Goal: Transaction & Acquisition: Purchase product/service

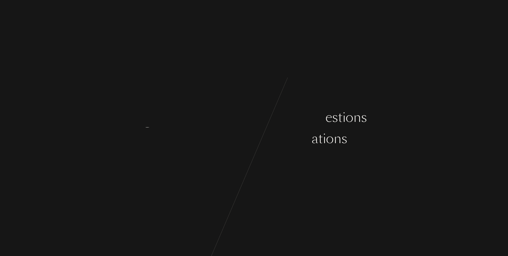
click at [264, 145] on div "v" at bounding box center [263, 139] width 6 height 20
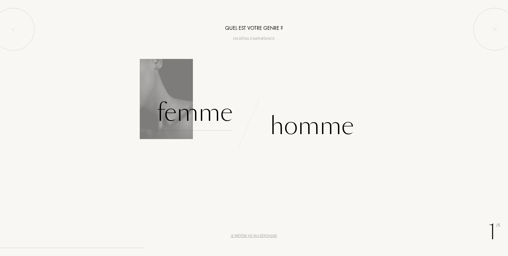
click at [192, 116] on div "Femme" at bounding box center [195, 113] width 76 height 36
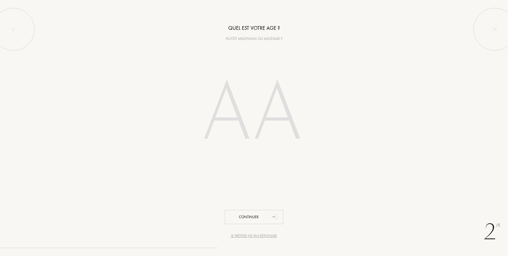
click at [239, 122] on input "number" at bounding box center [253, 114] width 151 height 108
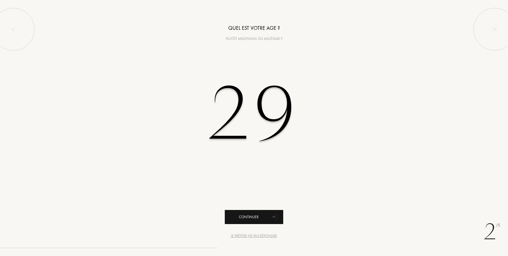
type input "29"
click at [247, 218] on div "Continuer" at bounding box center [254, 217] width 58 height 14
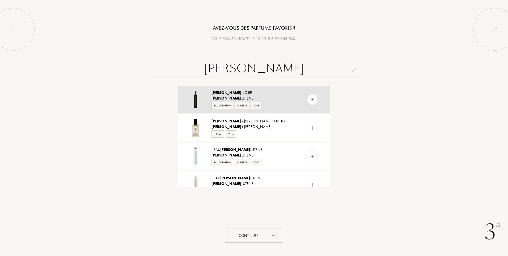
type input "serge"
click at [311, 99] on img at bounding box center [312, 99] width 5 height 5
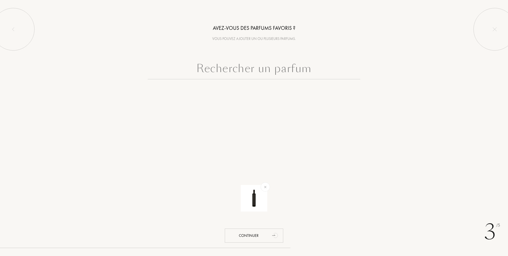
click at [278, 66] on input "text" at bounding box center [254, 69] width 213 height 19
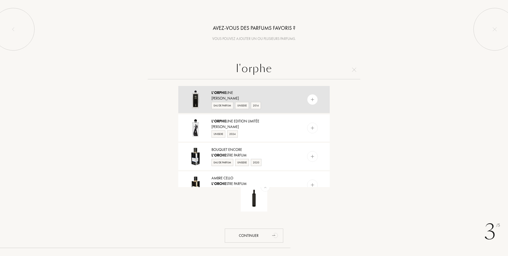
type input "l'orphe"
click at [311, 99] on img at bounding box center [312, 99] width 5 height 5
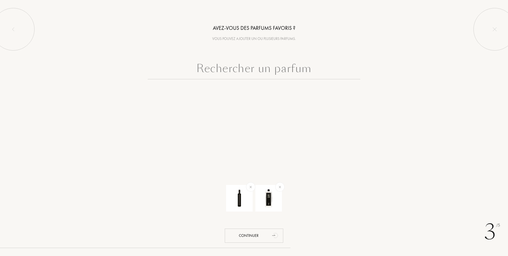
click at [215, 72] on input "text" at bounding box center [254, 69] width 213 height 19
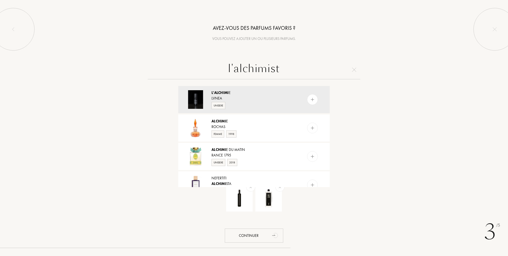
type input "l'alchimiste"
drag, startPoint x: 295, startPoint y: 70, endPoint x: 167, endPoint y: 73, distance: 128.1
click at [167, 73] on input "l'alchimiste" at bounding box center [254, 69] width 213 height 19
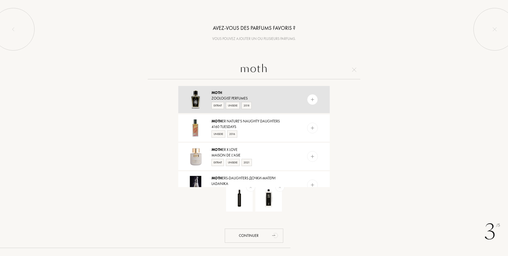
type input "moth"
click at [313, 99] on img at bounding box center [312, 99] width 5 height 5
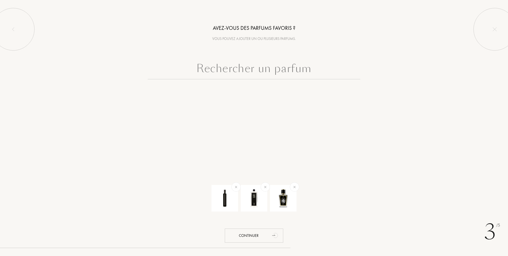
click at [263, 70] on input "text" at bounding box center [254, 69] width 213 height 19
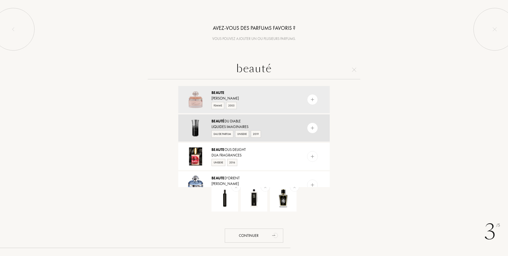
type input "beauté"
click at [311, 128] on img at bounding box center [312, 127] width 5 height 5
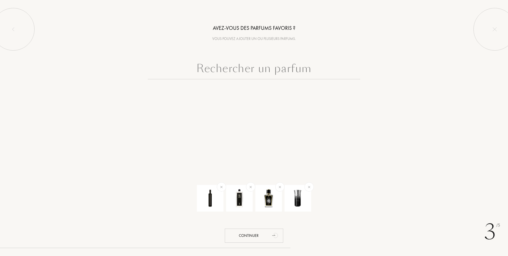
click at [289, 71] on input "text" at bounding box center [254, 69] width 213 height 19
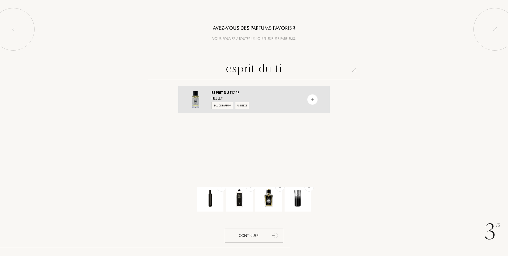
type input "esprit du ti"
click at [311, 98] on img at bounding box center [312, 99] width 5 height 5
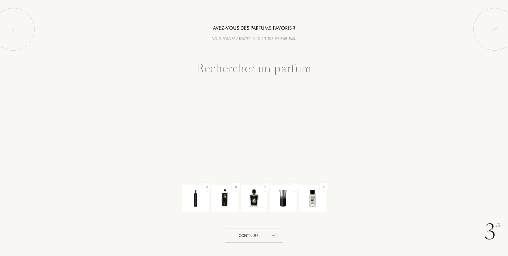
click at [302, 66] on input "text" at bounding box center [254, 69] width 213 height 19
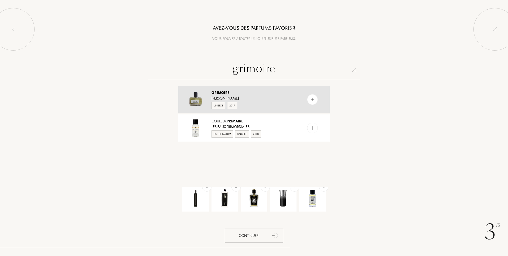
type input "grimoire"
click at [313, 100] on img at bounding box center [312, 99] width 5 height 5
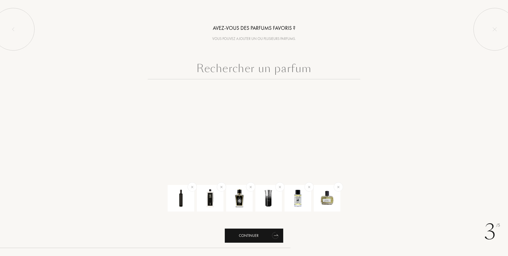
click at [246, 235] on div "Continuer" at bounding box center [254, 235] width 58 height 14
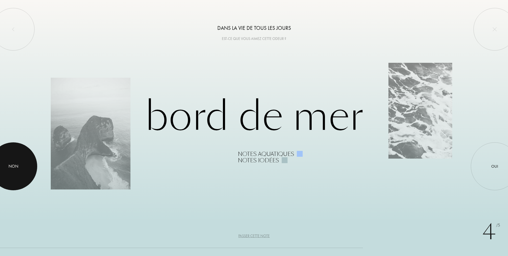
click at [11, 173] on div at bounding box center [13, 166] width 48 height 48
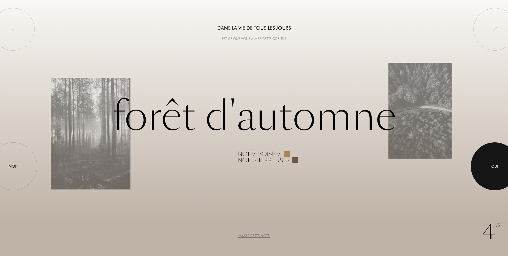
click at [499, 165] on div at bounding box center [495, 166] width 48 height 48
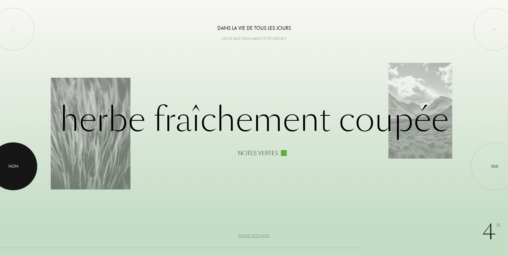
click at [23, 165] on div at bounding box center [13, 166] width 48 height 48
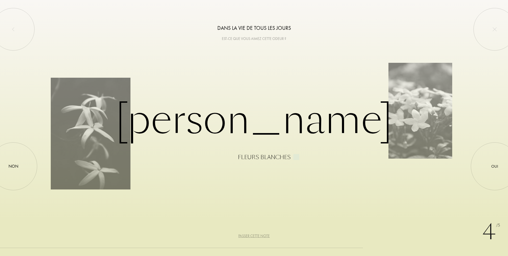
click at [247, 236] on div "Passer cette note" at bounding box center [253, 236] width 31 height 6
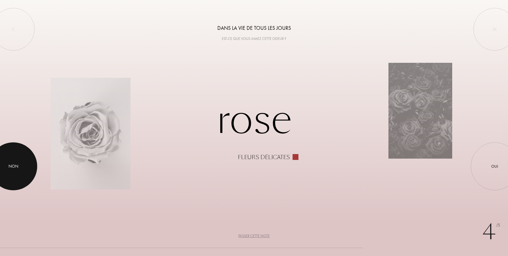
click at [15, 173] on div at bounding box center [13, 166] width 48 height 48
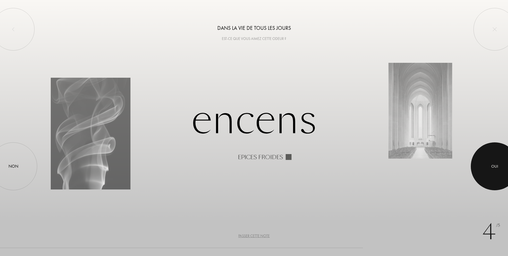
click at [489, 168] on div at bounding box center [495, 166] width 48 height 48
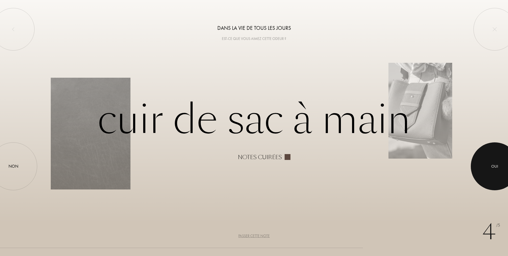
click at [490, 176] on div at bounding box center [495, 166] width 48 height 48
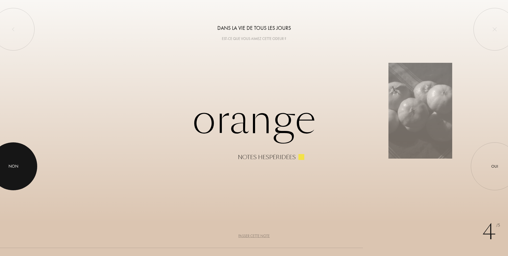
click at [29, 162] on div "Non" at bounding box center [13, 166] width 48 height 48
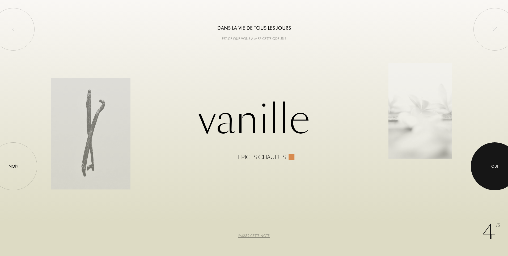
click at [507, 165] on div at bounding box center [495, 166] width 48 height 48
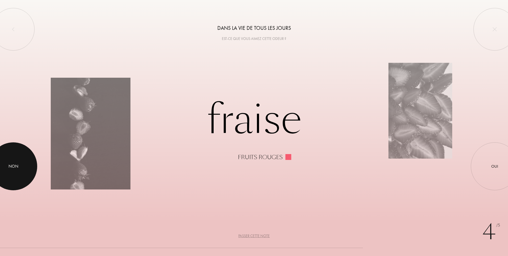
click at [24, 171] on div at bounding box center [13, 166] width 48 height 48
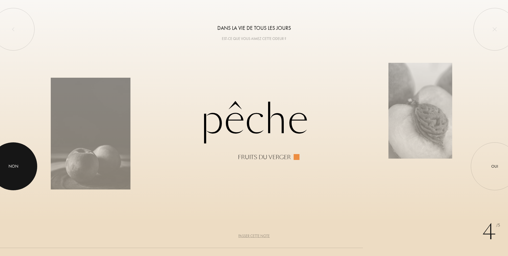
click at [25, 173] on div at bounding box center [13, 166] width 48 height 48
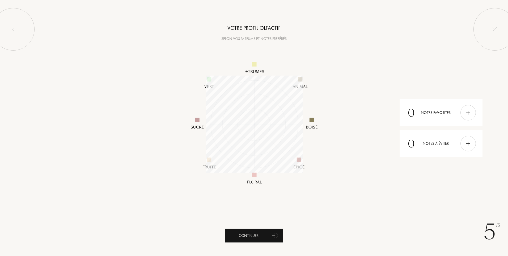
scroll to position [97, 97]
drag, startPoint x: 270, startPoint y: 231, endPoint x: 410, endPoint y: 144, distance: 164.0
click at [470, 113] on img at bounding box center [468, 112] width 6 height 6
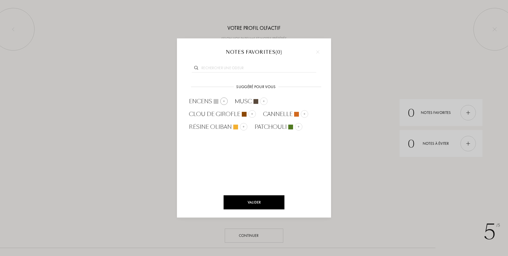
click at [225, 101] on img at bounding box center [224, 101] width 3 height 3
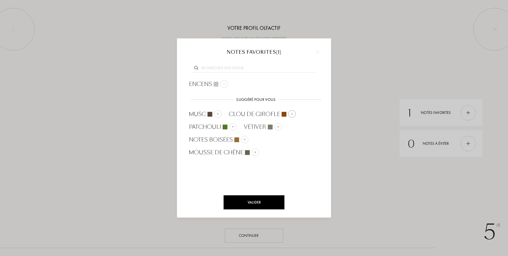
click at [292, 114] on img at bounding box center [292, 113] width 3 height 3
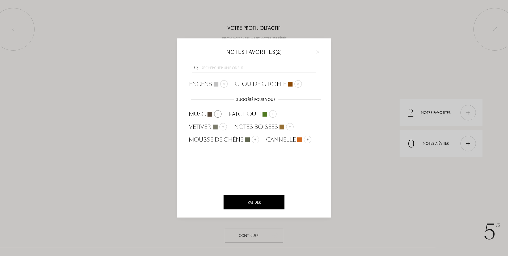
click at [220, 115] on div at bounding box center [217, 113] width 7 height 7
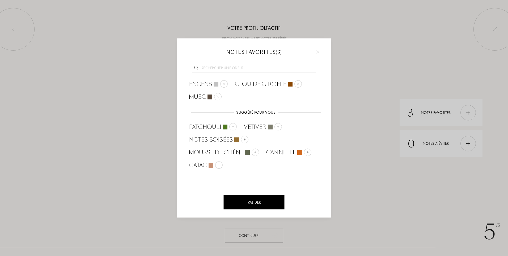
click at [264, 205] on div "Valider" at bounding box center [254, 202] width 61 height 14
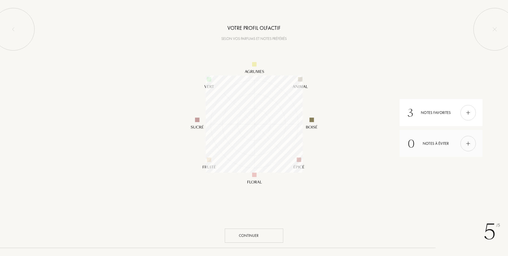
click at [473, 144] on div at bounding box center [467, 142] width 15 height 15
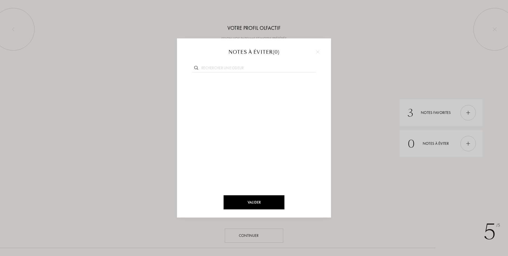
click at [250, 67] on input "text" at bounding box center [254, 68] width 124 height 7
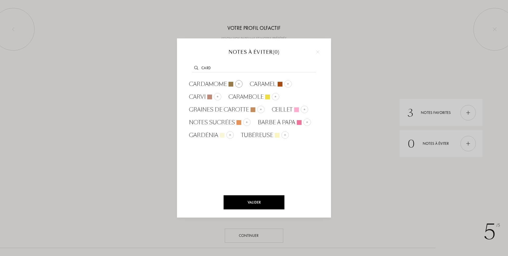
type input "card"
click at [239, 83] on img at bounding box center [239, 83] width 3 height 3
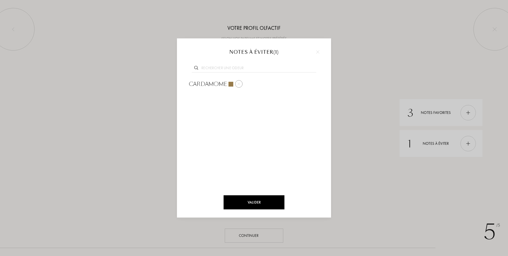
click at [240, 87] on div at bounding box center [238, 83] width 7 height 7
click at [318, 53] on img at bounding box center [317, 51] width 3 height 3
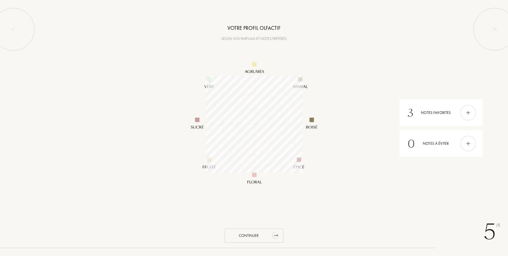
click at [256, 230] on div "Continuer" at bounding box center [254, 235] width 58 height 14
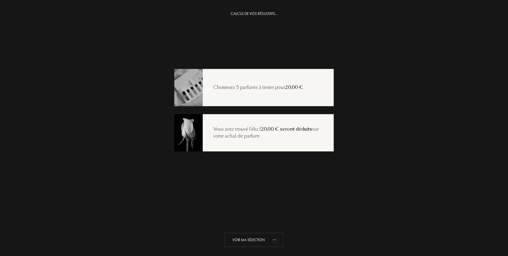
drag, startPoint x: 279, startPoint y: 236, endPoint x: 269, endPoint y: 236, distance: 10.4
click at [270, 236] on icon "animation" at bounding box center [275, 239] width 11 height 11
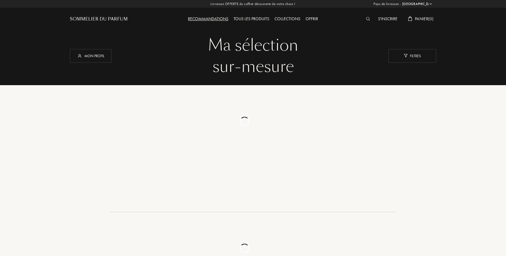
select select "FR"
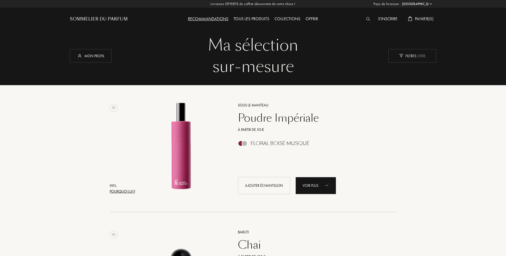
click at [129, 192] on div "Pourquoi lui ?" at bounding box center [123, 191] width 26 height 6
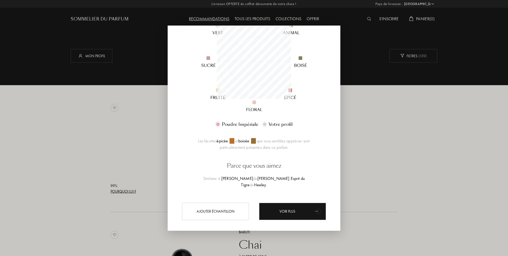
scroll to position [77, 0]
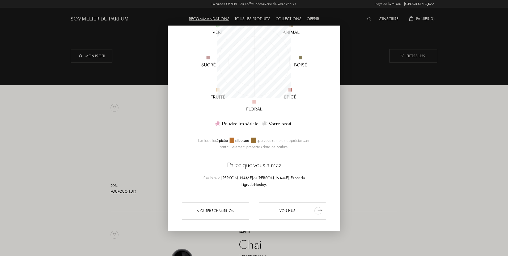
click at [275, 205] on div "Voir plus" at bounding box center [292, 210] width 67 height 17
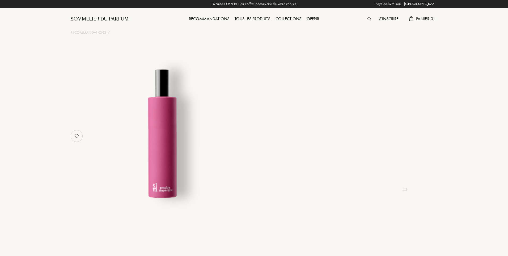
select select "FR"
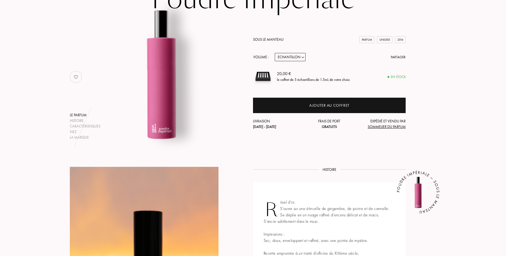
scroll to position [53, 0]
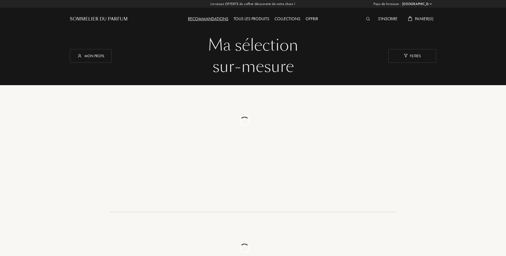
select select "FR"
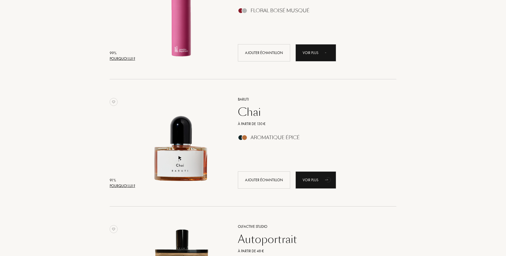
scroll to position [133, 0]
click at [328, 178] on icon "animation" at bounding box center [328, 179] width 7 height 7
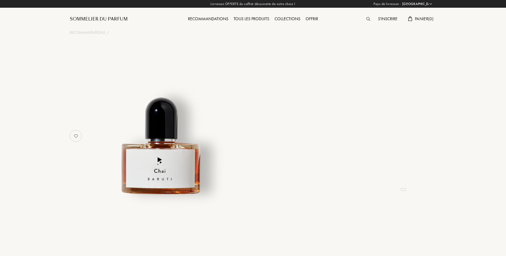
select select "FR"
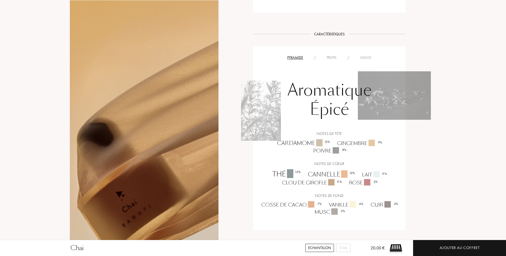
scroll to position [372, 0]
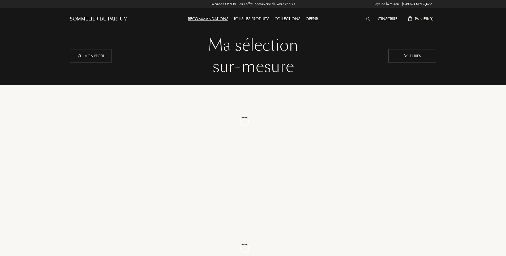
select select "FR"
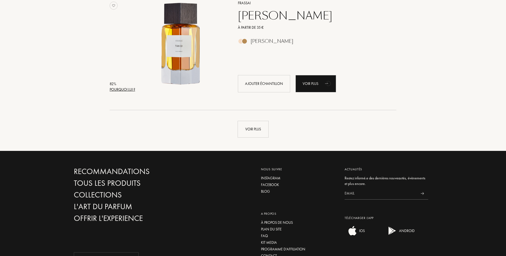
scroll to position [1169, 0]
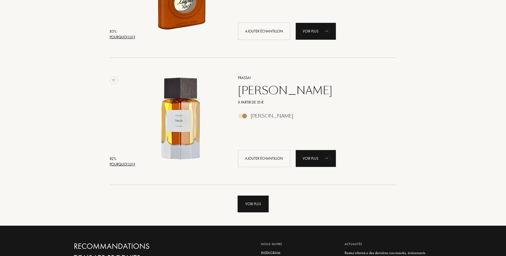
click at [260, 209] on div "Voir plus" at bounding box center [253, 203] width 31 height 17
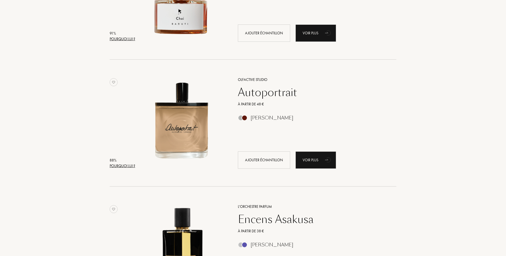
scroll to position [0, 0]
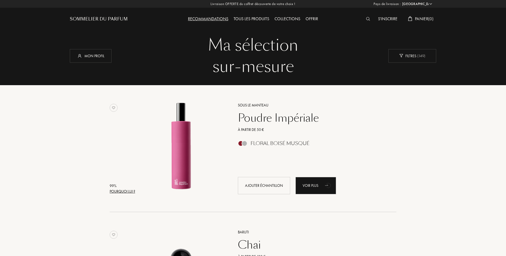
click at [275, 117] on div "Poudre Impériale" at bounding box center [311, 117] width 155 height 13
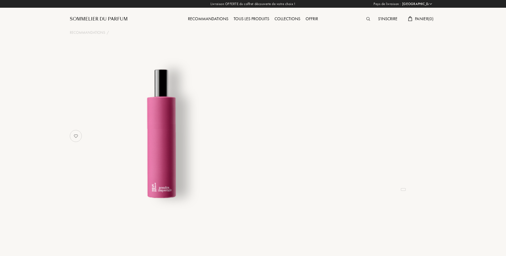
select select "FR"
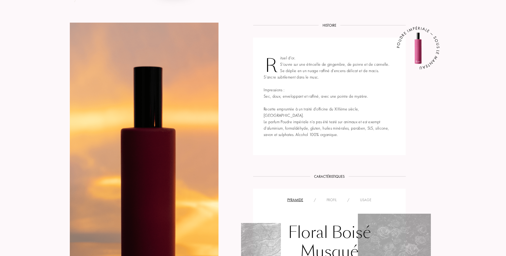
scroll to position [213, 0]
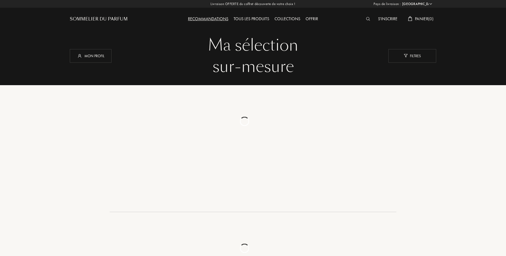
select select "FR"
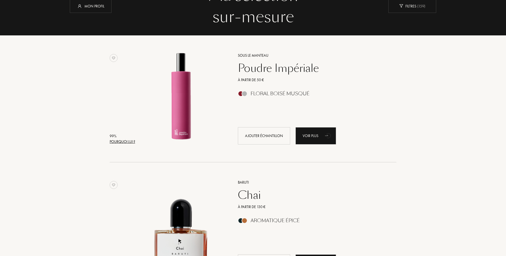
scroll to position [53, 0]
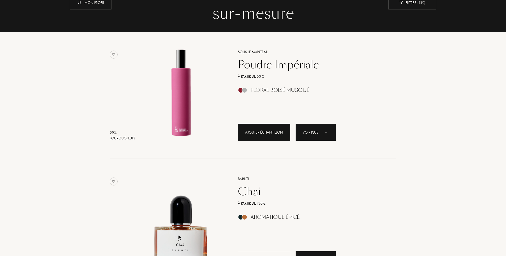
click at [278, 134] on div "Ajouter échantillon" at bounding box center [264, 132] width 52 height 17
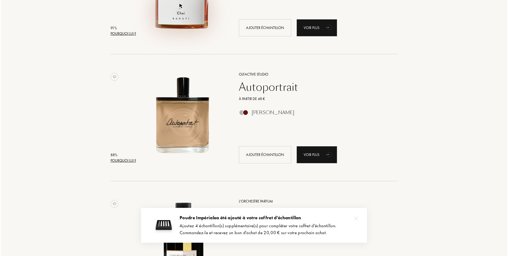
scroll to position [292, 0]
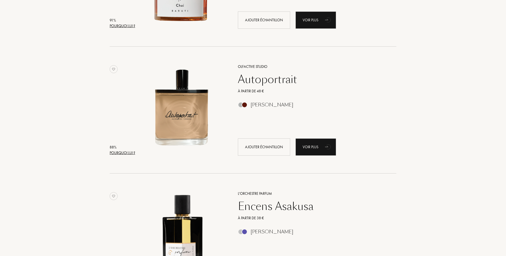
click at [127, 155] on div "Pourquoi lui ?" at bounding box center [123, 153] width 26 height 6
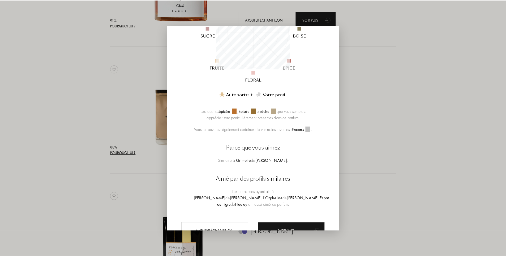
scroll to position [106, 0]
click at [116, 90] on div at bounding box center [254, 128] width 508 height 256
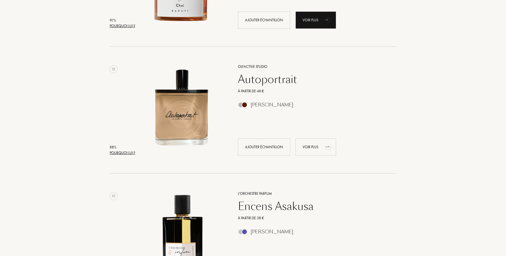
click at [320, 145] on div "Voir plus" at bounding box center [316, 146] width 41 height 17
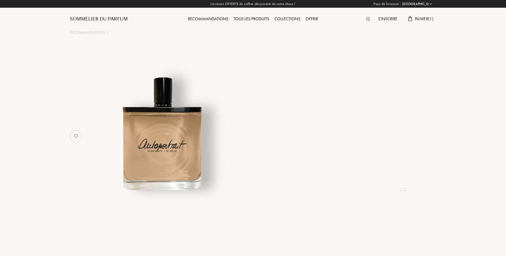
select select "FR"
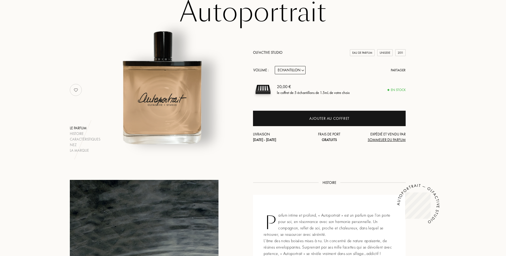
scroll to position [27, 0]
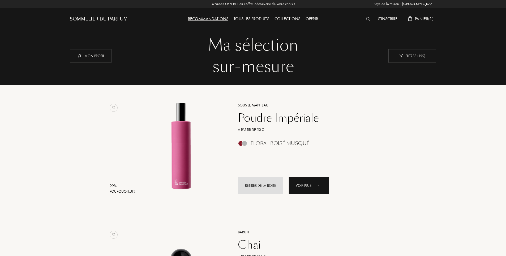
select select "FR"
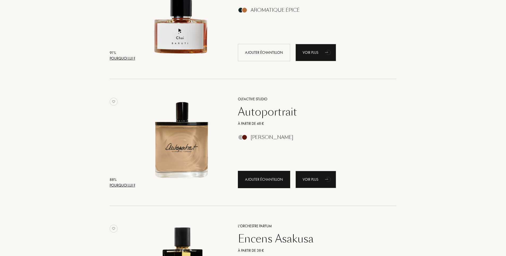
click at [267, 182] on div "Ajouter échantillon" at bounding box center [264, 179] width 52 height 17
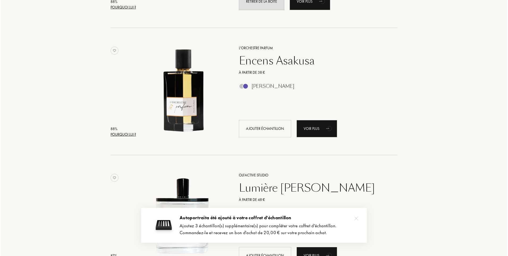
scroll to position [446, 0]
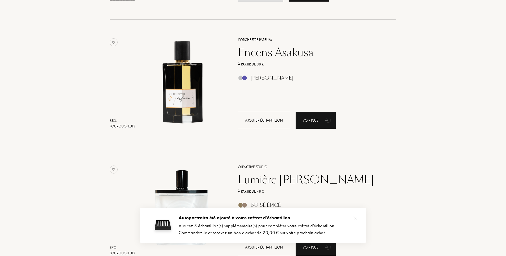
click at [122, 127] on div "Pourquoi lui ?" at bounding box center [123, 126] width 26 height 6
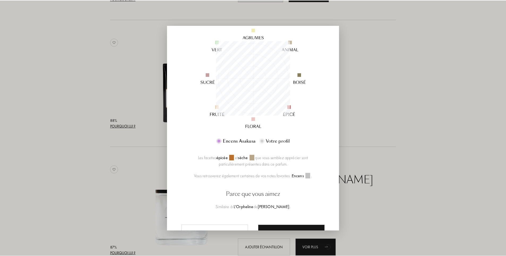
scroll to position [80, 0]
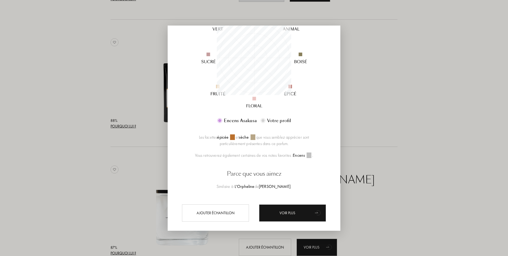
click at [409, 108] on div at bounding box center [254, 128] width 508 height 256
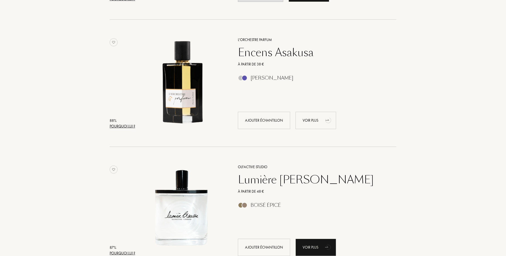
click at [320, 118] on div "Voir plus" at bounding box center [316, 120] width 41 height 17
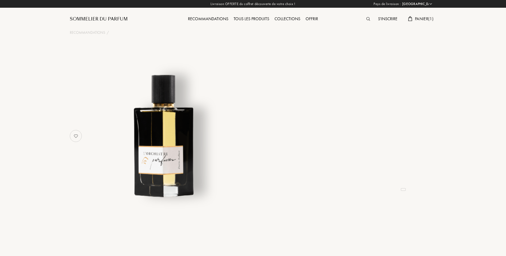
select select "FR"
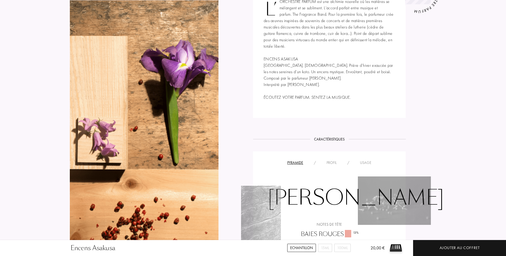
scroll to position [186, 0]
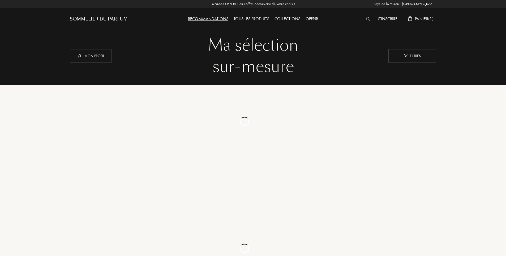
select select "FR"
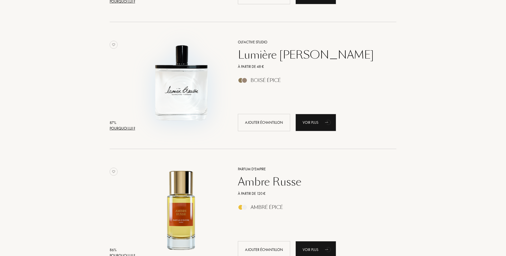
scroll to position [579, 0]
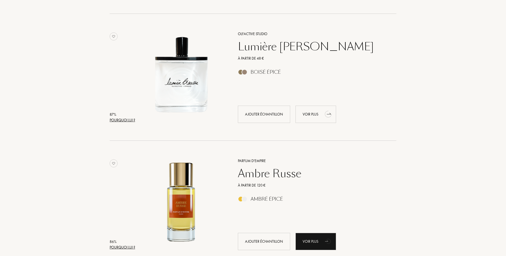
click at [318, 118] on div "Voir plus" at bounding box center [316, 113] width 41 height 17
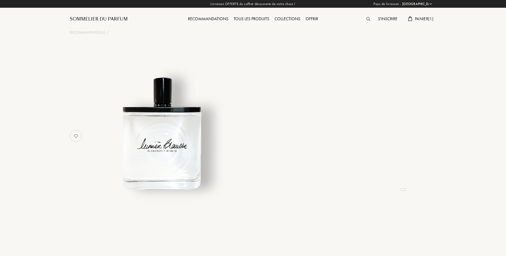
select select "FR"
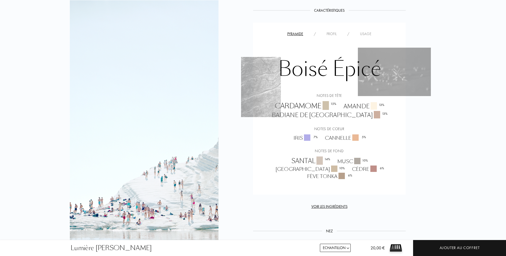
scroll to position [425, 0]
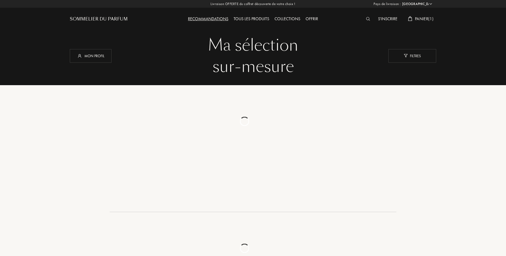
select select "FR"
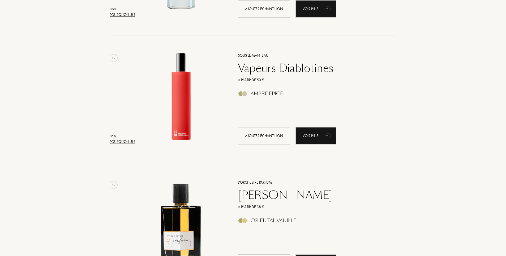
scroll to position [818, 0]
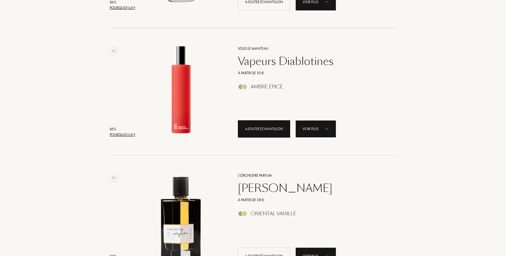
click at [265, 134] on div "Ajouter échantillon" at bounding box center [264, 128] width 52 height 17
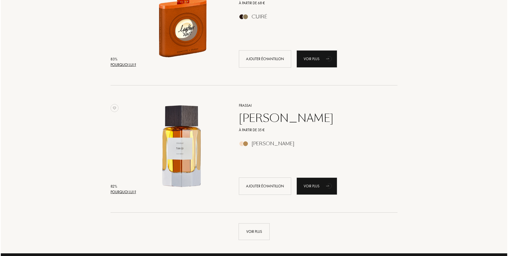
scroll to position [1163, 0]
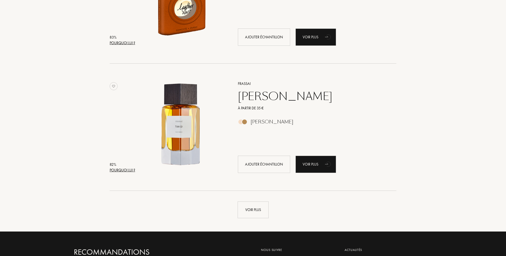
click at [123, 167] on div "Pourquoi lui ?" at bounding box center [123, 170] width 26 height 6
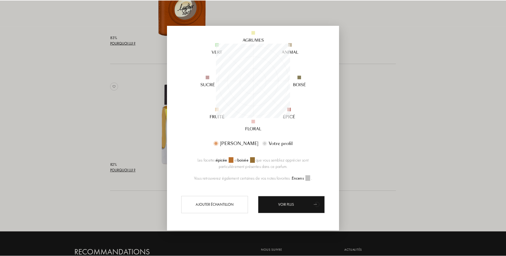
scroll to position [63, 0]
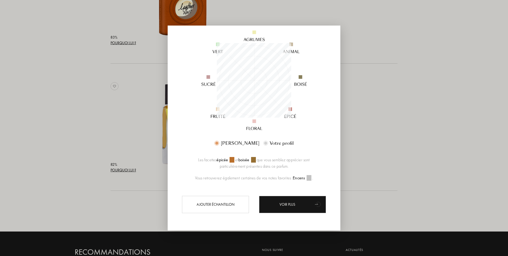
click at [91, 105] on div at bounding box center [254, 128] width 508 height 256
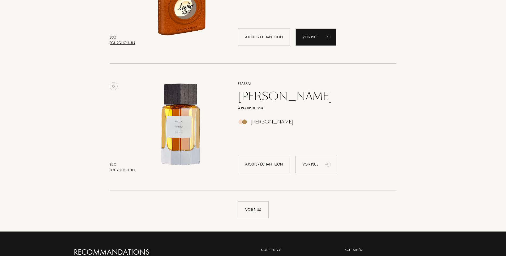
click at [316, 164] on div "Voir plus" at bounding box center [316, 163] width 41 height 17
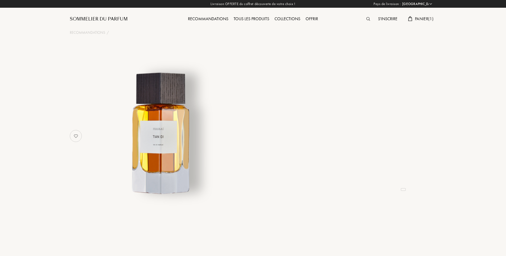
select select "FR"
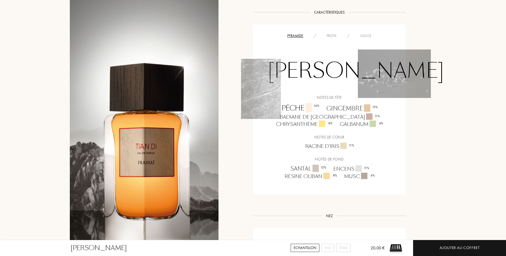
scroll to position [372, 0]
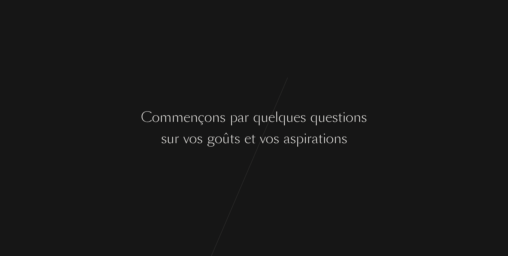
drag, startPoint x: 298, startPoint y: 162, endPoint x: 293, endPoint y: 152, distance: 10.8
click at [293, 160] on div "C o m m e n ç o n s p a r q u e l q u e s q u e s t i o n s s u r v o s g o û t…" at bounding box center [254, 128] width 508 height 256
click at [293, 131] on div "s" at bounding box center [293, 139] width 6 height 20
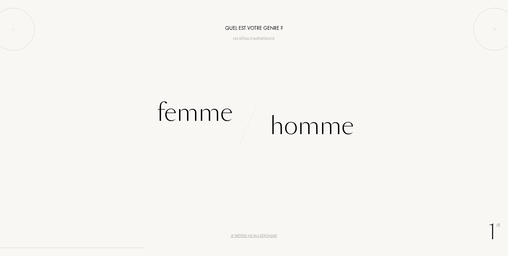
click at [254, 234] on div "Je préfère ne pas répondre" at bounding box center [254, 236] width 46 height 6
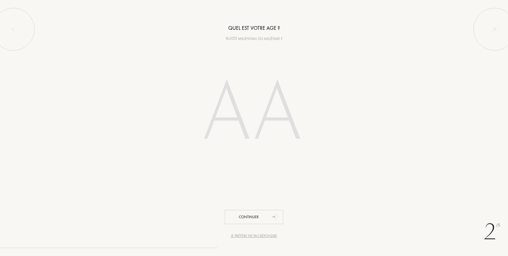
click at [287, 109] on input "number" at bounding box center [253, 114] width 151 height 108
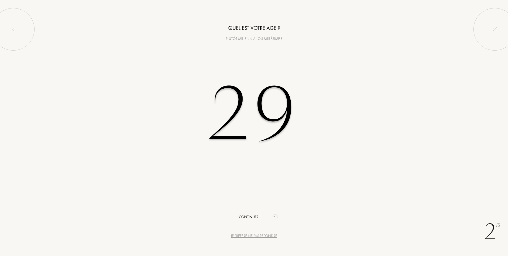
type input "29"
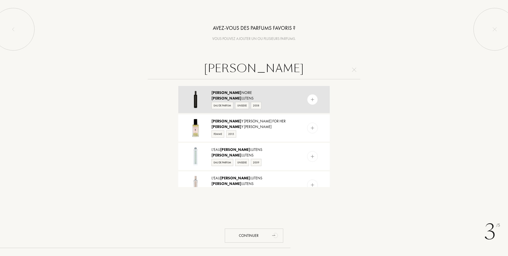
type input "serge"
click at [214, 100] on span "Serge" at bounding box center [226, 98] width 30 height 5
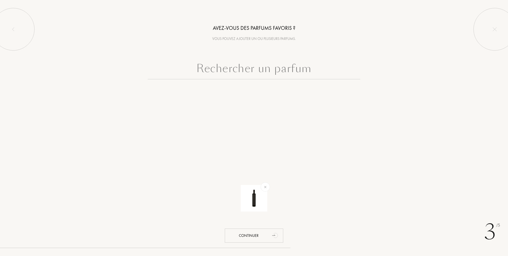
click at [231, 73] on input "text" at bounding box center [254, 69] width 213 height 19
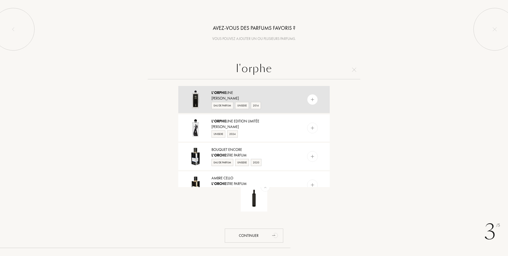
type input "l'orphe"
click at [233, 91] on div "L'Orphe line" at bounding box center [253, 93] width 84 height 6
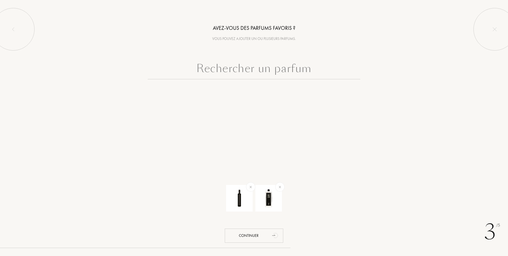
click at [252, 70] on input "text" at bounding box center [254, 69] width 213 height 19
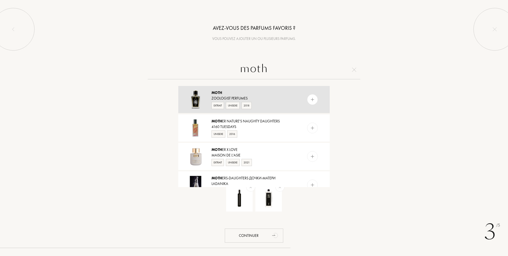
type input "moth"
click at [227, 89] on div "Moth Zoologist Perfumes Extrait Unisexe 2018" at bounding box center [253, 99] width 151 height 27
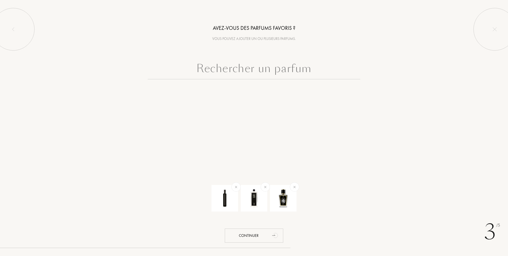
click at [244, 67] on input "text" at bounding box center [254, 69] width 213 height 19
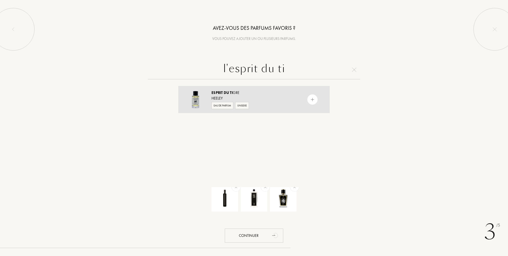
type input "l'esprit du ti"
click at [243, 95] on div "Esprit du Ti gre" at bounding box center [253, 93] width 84 height 6
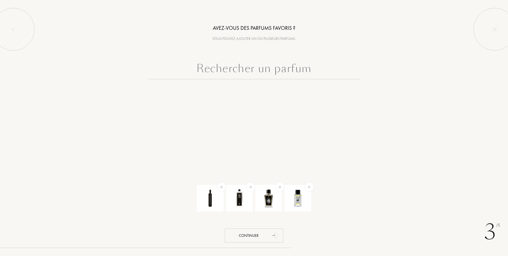
click at [254, 61] on input "text" at bounding box center [254, 69] width 213 height 19
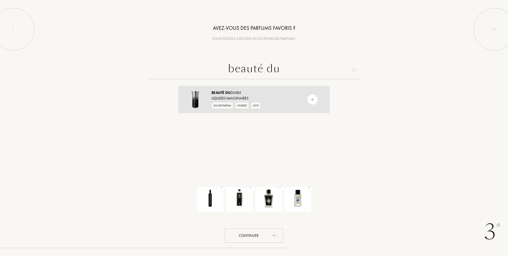
type input "beauté du"
click at [273, 93] on div "Beauté du Diable" at bounding box center [253, 93] width 84 height 6
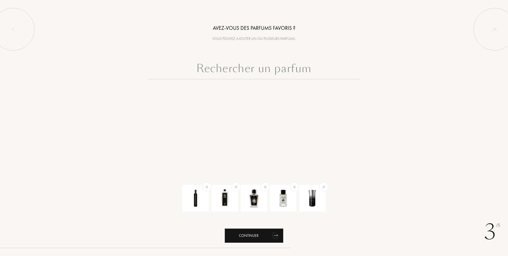
click at [264, 237] on div "Continuer" at bounding box center [254, 235] width 58 height 14
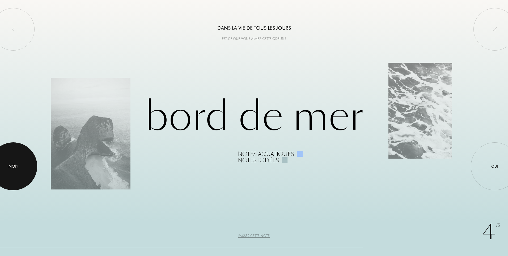
click at [8, 165] on div "Non" at bounding box center [13, 166] width 48 height 48
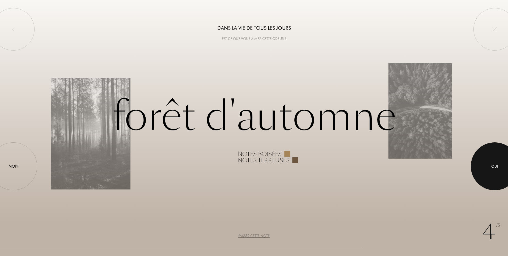
click at [503, 170] on div at bounding box center [495, 166] width 48 height 48
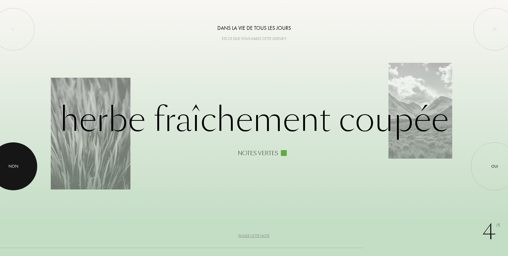
click at [11, 170] on div at bounding box center [13, 166] width 48 height 48
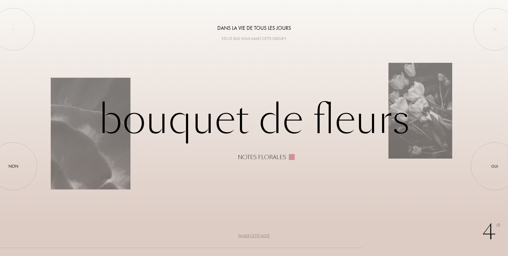
click at [255, 236] on div "Passer cette note" at bounding box center [253, 236] width 31 height 6
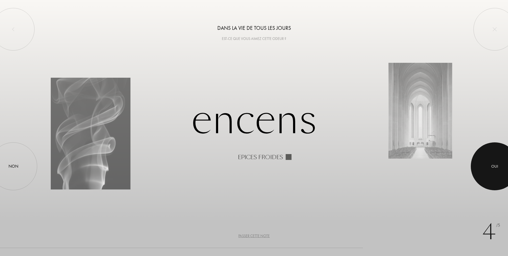
click at [494, 161] on div at bounding box center [495, 166] width 48 height 48
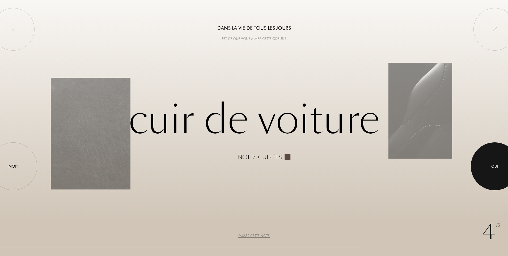
click at [485, 160] on div at bounding box center [495, 166] width 48 height 48
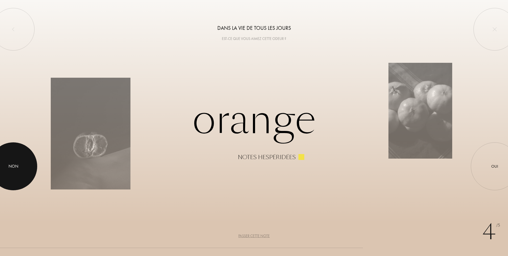
click at [20, 170] on div at bounding box center [13, 166] width 48 height 48
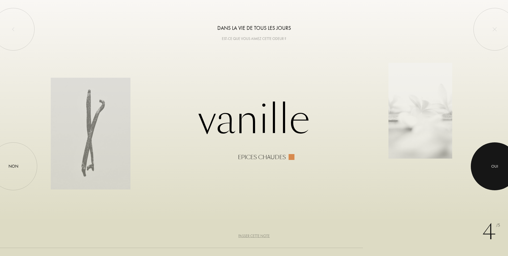
click at [496, 174] on div at bounding box center [495, 166] width 48 height 48
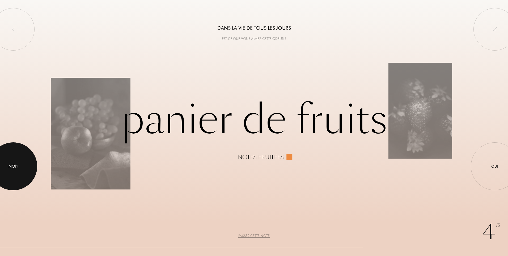
click at [22, 178] on div at bounding box center [13, 166] width 48 height 48
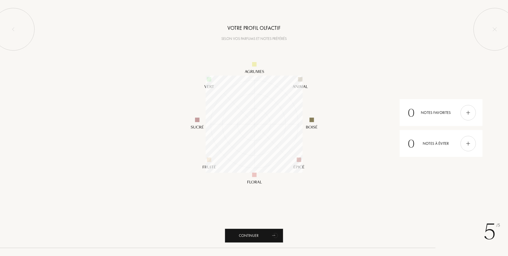
scroll to position [97, 97]
click at [475, 107] on div "0 Notes favorites" at bounding box center [441, 112] width 83 height 27
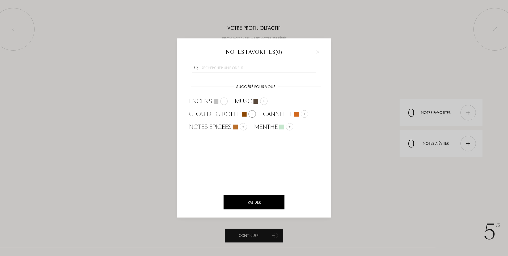
click at [254, 115] on div at bounding box center [251, 113] width 7 height 7
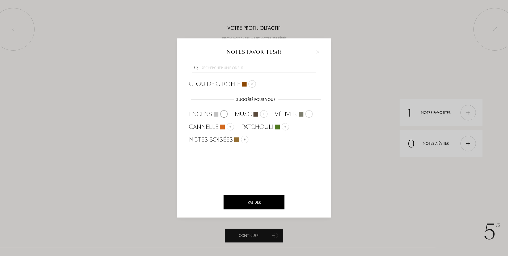
click at [224, 113] on img at bounding box center [224, 113] width 3 height 3
click at [255, 198] on div "Valider" at bounding box center [254, 202] width 61 height 14
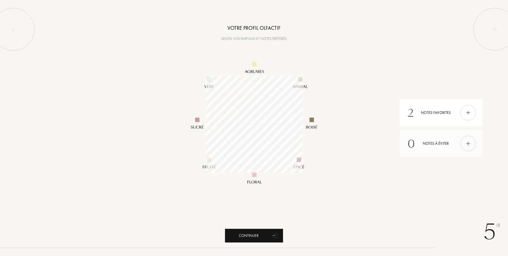
click at [472, 142] on div at bounding box center [467, 142] width 15 height 15
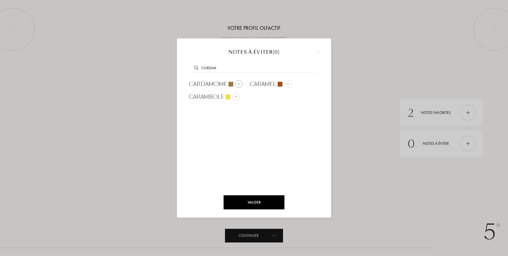
type input "cardam"
click at [240, 84] on div at bounding box center [238, 83] width 7 height 7
click at [262, 203] on div "Valider" at bounding box center [254, 202] width 61 height 14
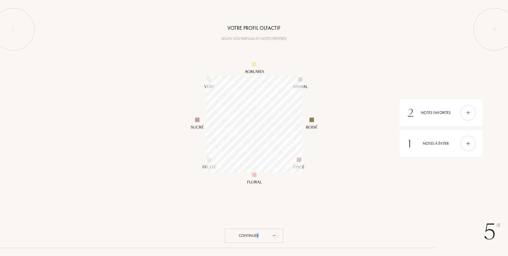
click at [257, 236] on div "Continuer" at bounding box center [254, 235] width 58 height 14
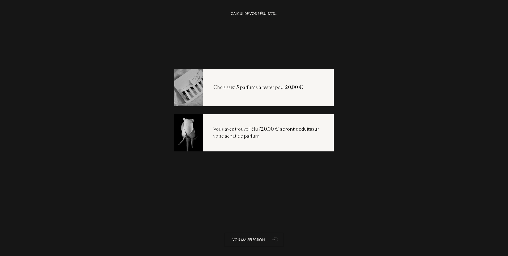
click at [262, 239] on div "Voir ma sélection" at bounding box center [254, 239] width 58 height 14
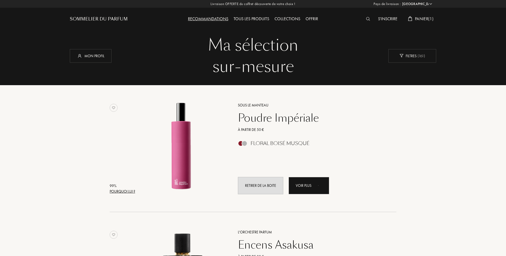
select select "FR"
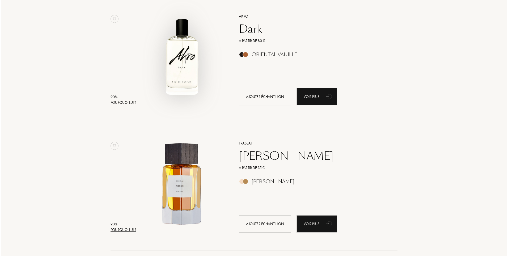
scroll to position [1116, 0]
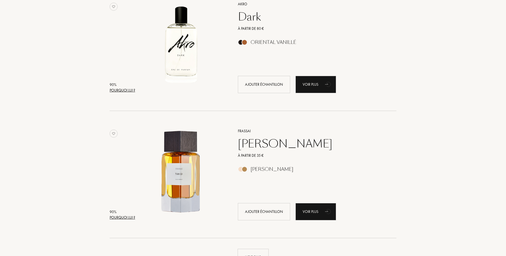
click at [121, 91] on div "Pourquoi lui ?" at bounding box center [123, 90] width 26 height 6
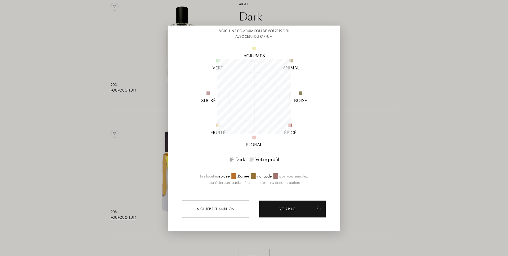
scroll to position [45, 0]
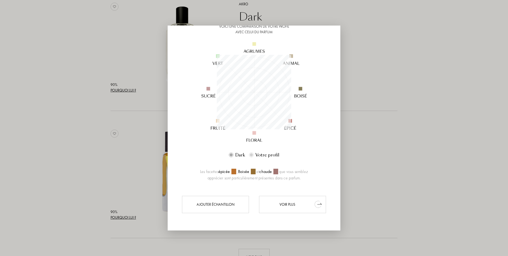
click at [311, 201] on div "Voir plus" at bounding box center [292, 204] width 67 height 17
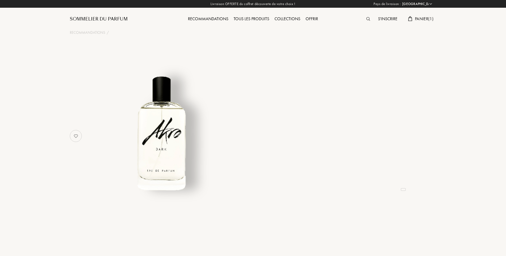
select select "FR"
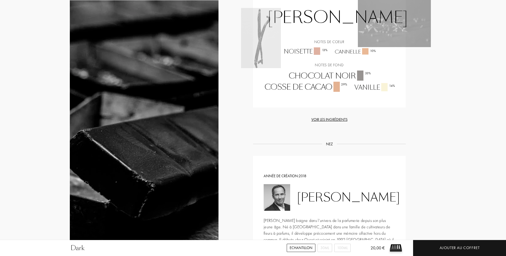
scroll to position [452, 0]
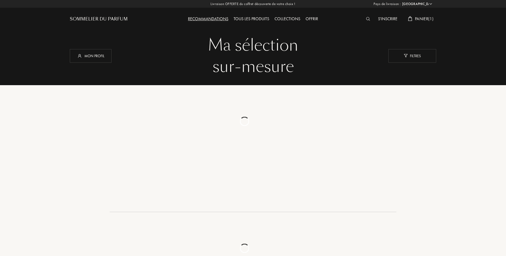
select select "FR"
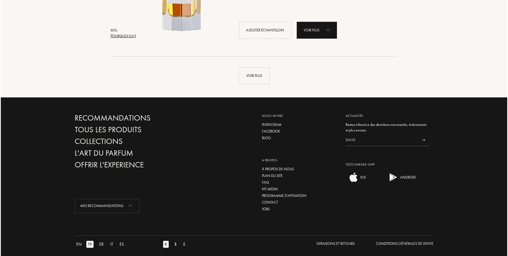
scroll to position [1302, 0]
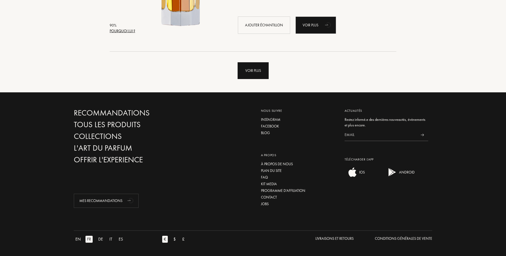
click at [264, 70] on div "Voir plus" at bounding box center [253, 70] width 31 height 17
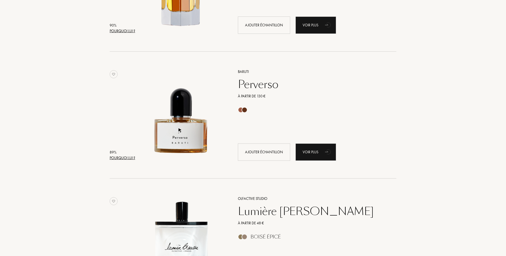
click at [122, 159] on div "Pourquoi lui ?" at bounding box center [123, 158] width 26 height 6
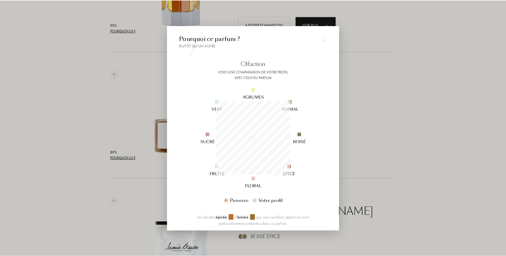
scroll to position [74, 74]
click at [410, 124] on div at bounding box center [254, 128] width 508 height 256
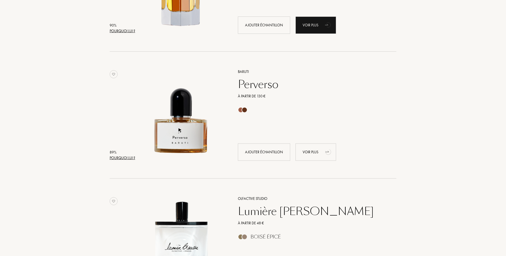
click at [324, 152] on icon "animation" at bounding box center [328, 151] width 11 height 11
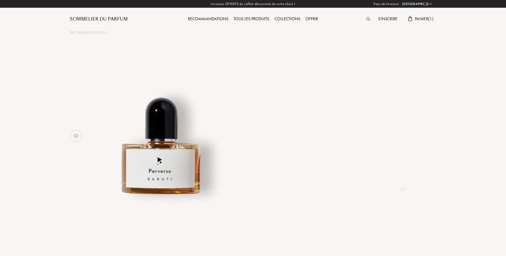
select select "FR"
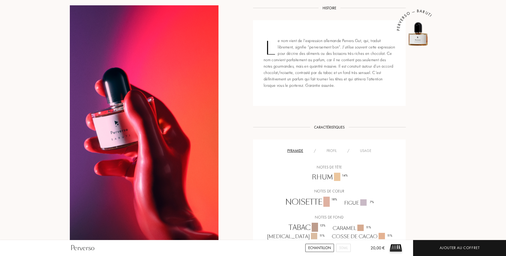
scroll to position [213, 0]
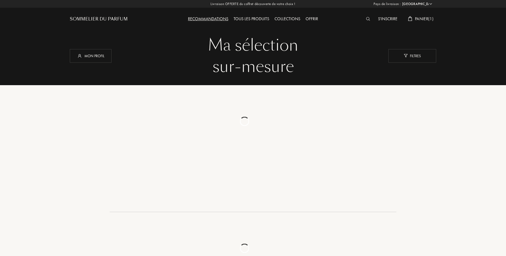
select select "FR"
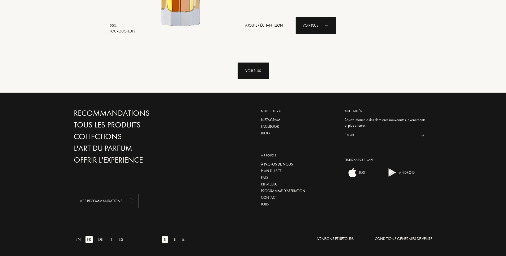
scroll to position [1302, 0]
click at [266, 70] on div "Voir plus" at bounding box center [253, 70] width 31 height 17
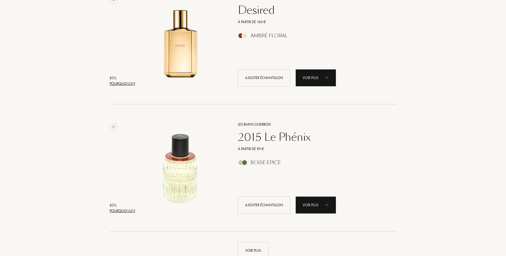
scroll to position [2498, 0]
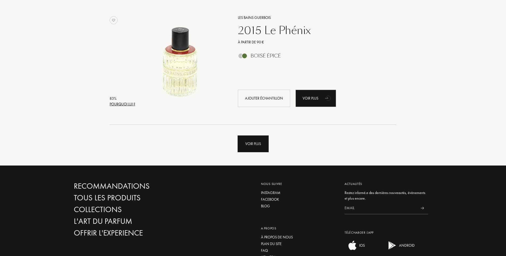
click at [260, 139] on div "Voir plus" at bounding box center [253, 143] width 31 height 17
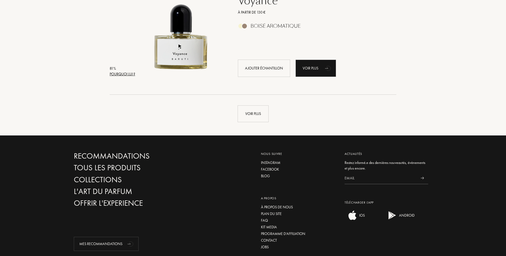
scroll to position [3800, 0]
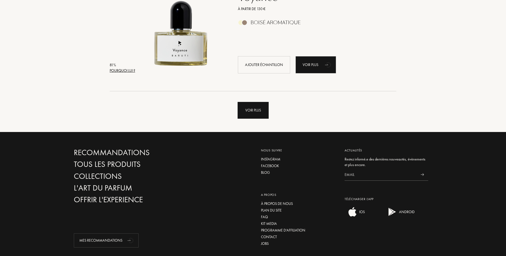
click at [251, 112] on div "Voir plus" at bounding box center [253, 110] width 31 height 17
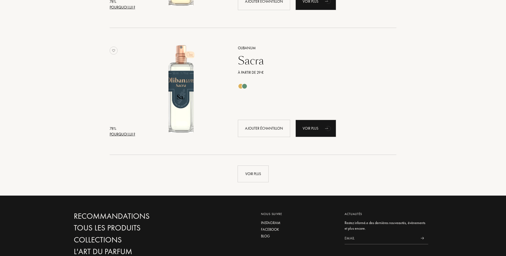
scroll to position [5022, 0]
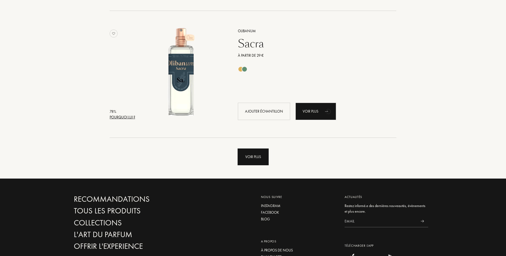
click at [260, 154] on div "Voir plus" at bounding box center [253, 156] width 31 height 17
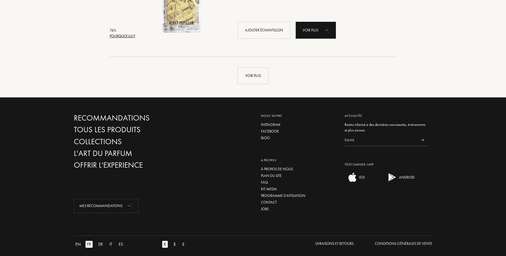
scroll to position [6376, 0]
